Goal: Check status: Check status

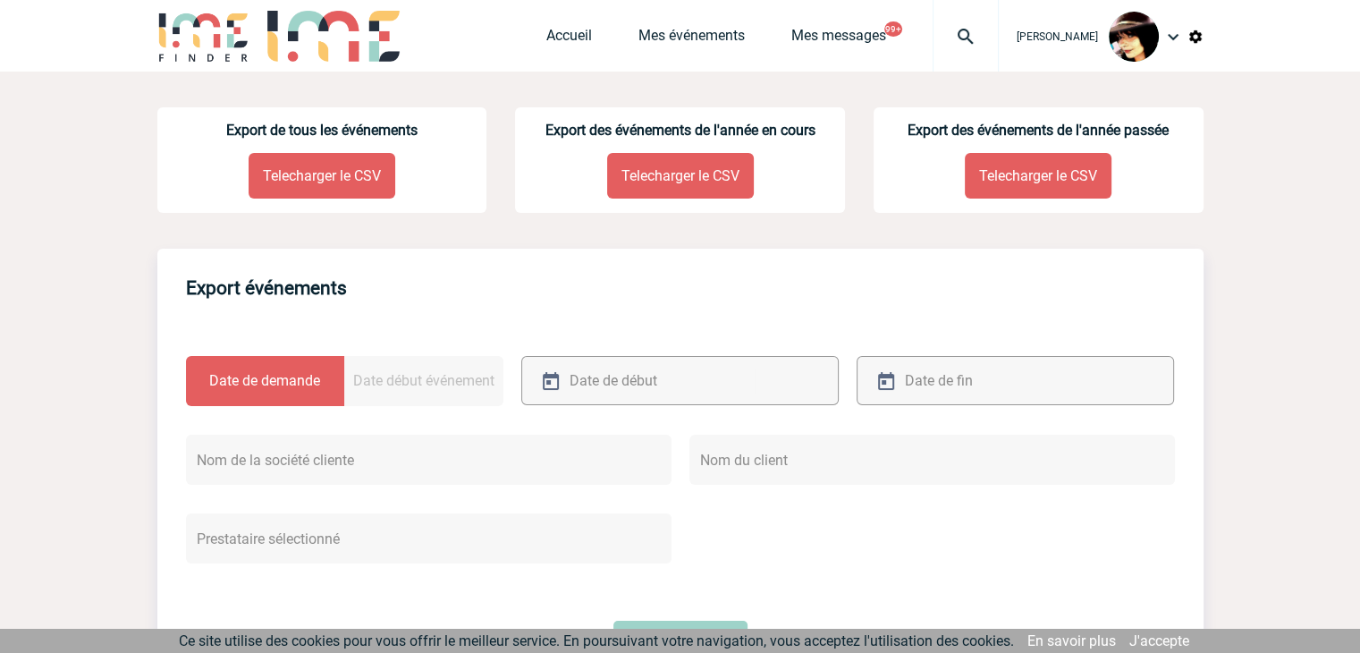
click at [962, 38] on img at bounding box center [966, 36] width 64 height 21
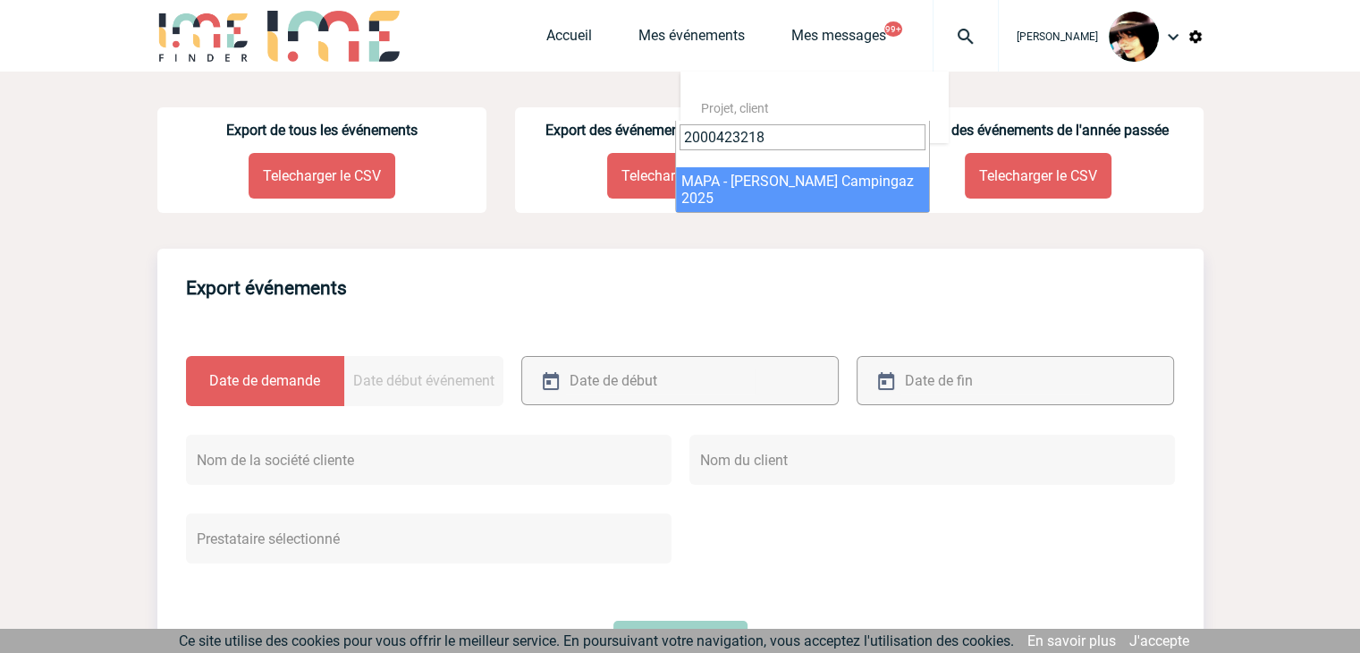
type input "2000423218"
select select "22719"
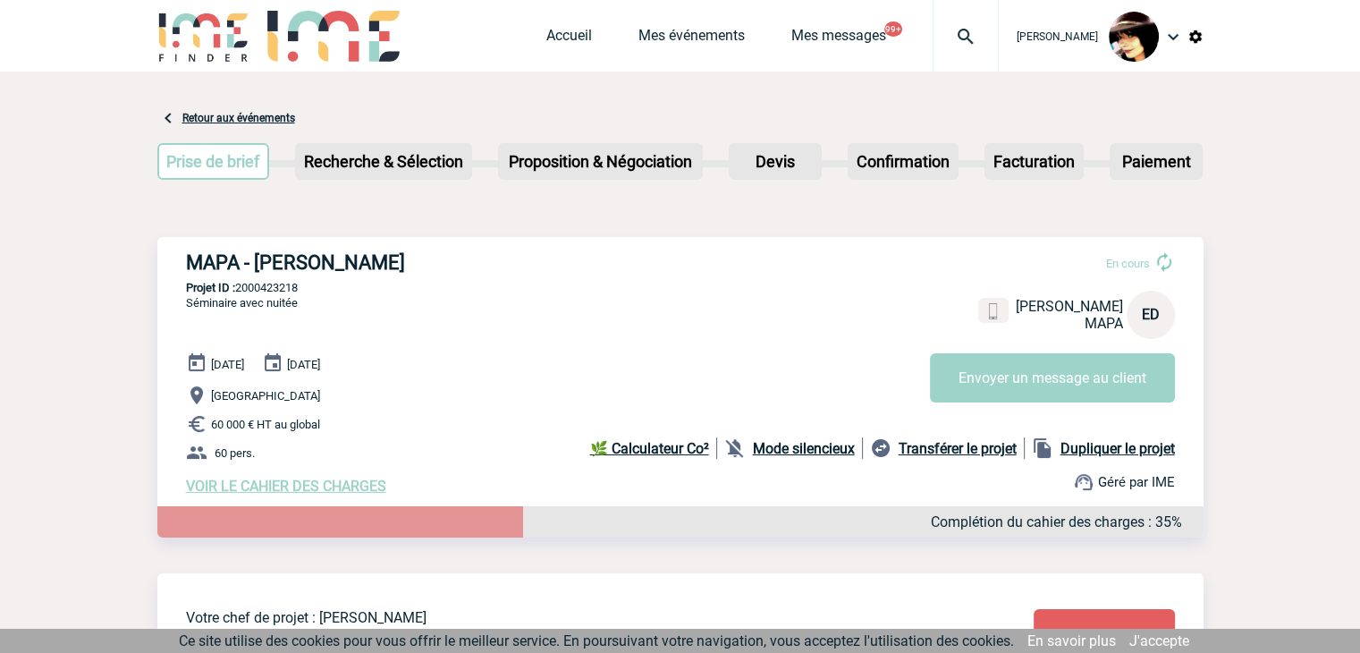
scroll to position [89, 0]
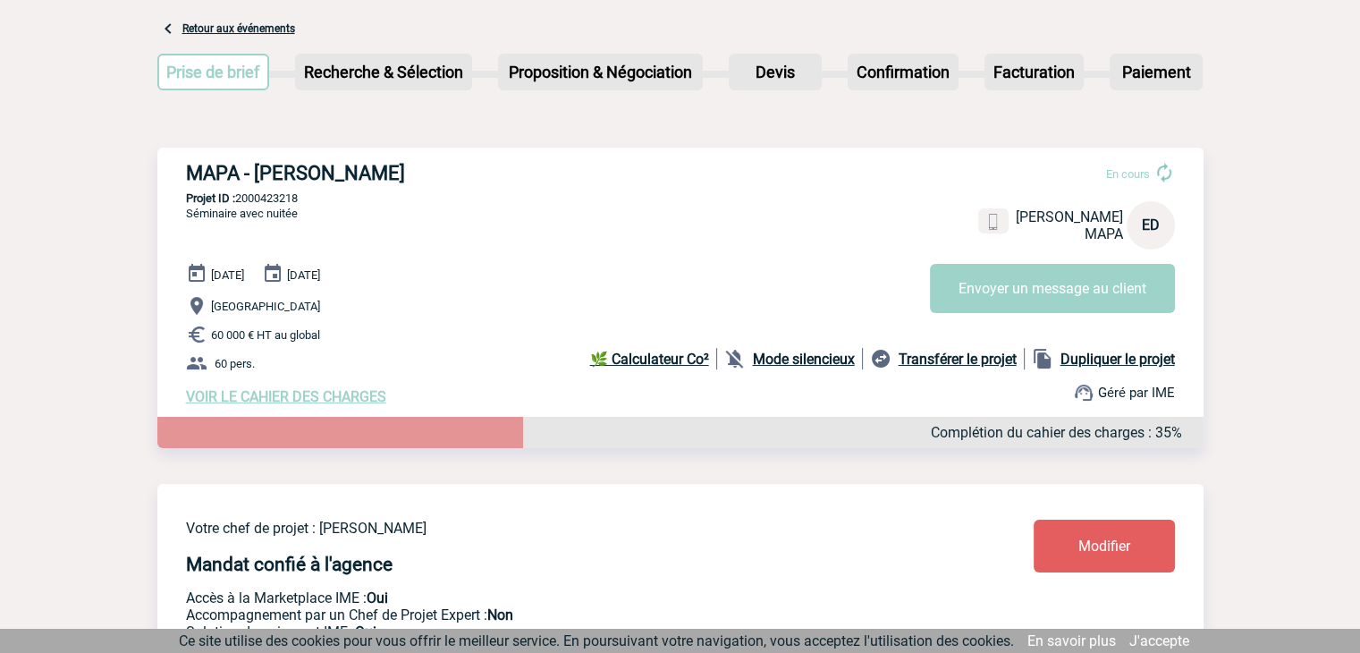
click at [725, 471] on div "MAPA - Edouard DELALANDE En cours Edouard DELALANDE MAPA ED Envoyer un message …" at bounding box center [680, 316] width 1046 height 336
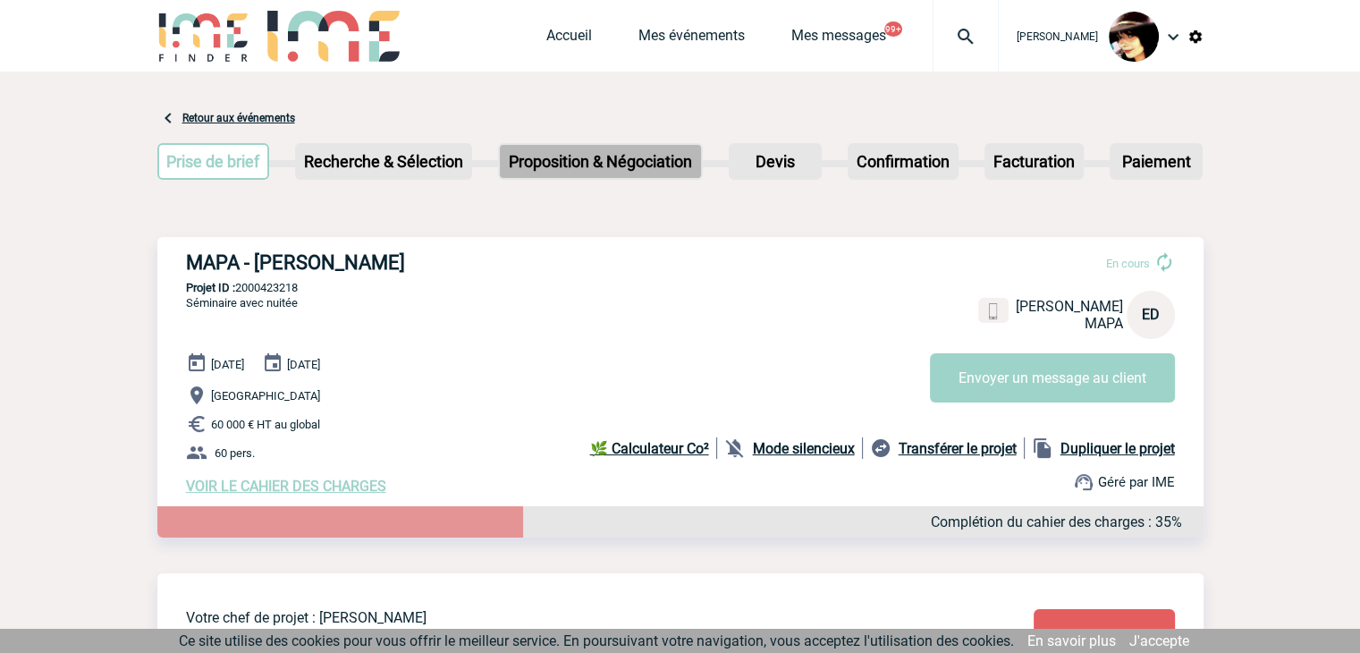
scroll to position [0, 0]
drag, startPoint x: 540, startPoint y: 36, endPoint x: 526, endPoint y: 37, distance: 14.3
click at [546, 35] on link "Accueil" at bounding box center [569, 39] width 46 height 25
